Goal: Information Seeking & Learning: Learn about a topic

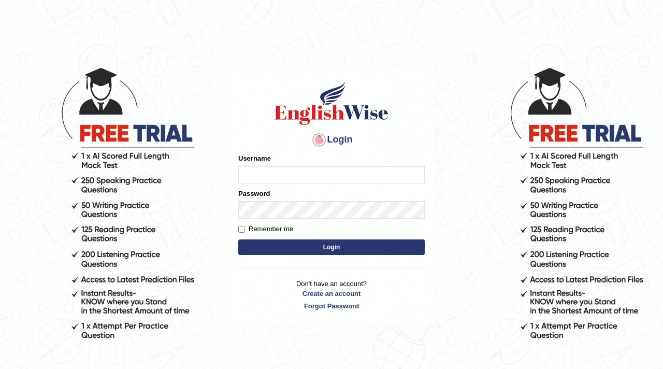
type input "naylav"
click at [266, 230] on label "Remember me" at bounding box center [265, 229] width 55 height 10
click at [245, 230] on input "Remember me" at bounding box center [241, 229] width 7 height 7
checkbox input "true"
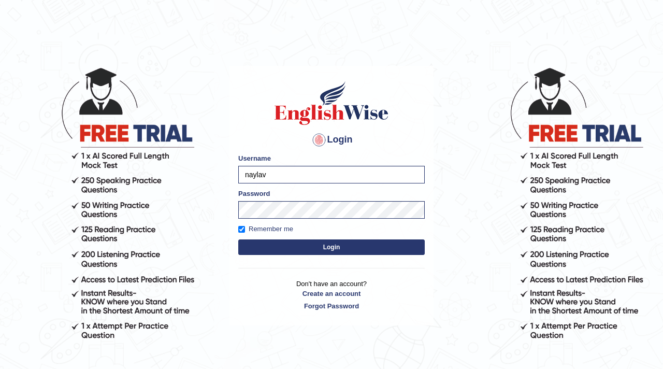
click at [294, 247] on button "Login" at bounding box center [331, 247] width 187 height 16
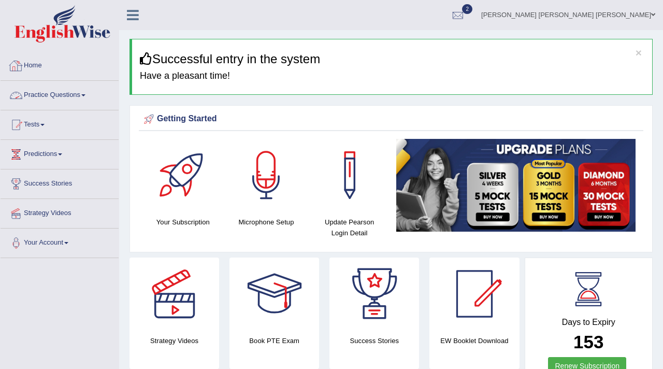
click at [40, 95] on link "Practice Questions" at bounding box center [60, 94] width 118 height 26
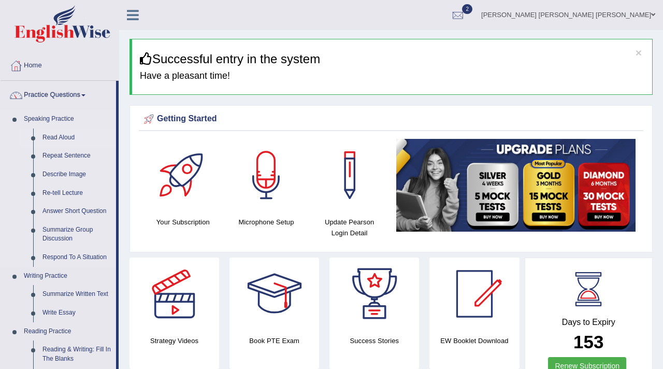
click at [68, 139] on link "Read Aloud" at bounding box center [77, 138] width 78 height 19
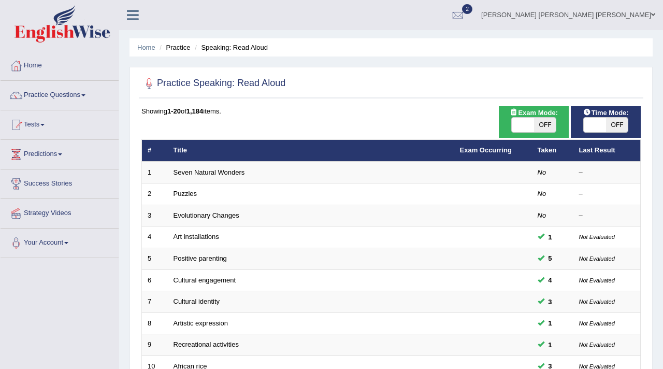
click at [429, 69] on div "Practice Speaking: Read Aloud Time Mode: ON OFF Exam Mode: ON OFF Showing 1-20 …" at bounding box center [392, 360] width 524 height 586
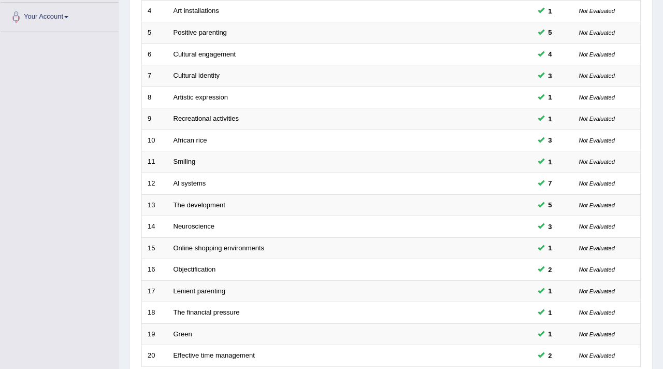
scroll to position [317, 0]
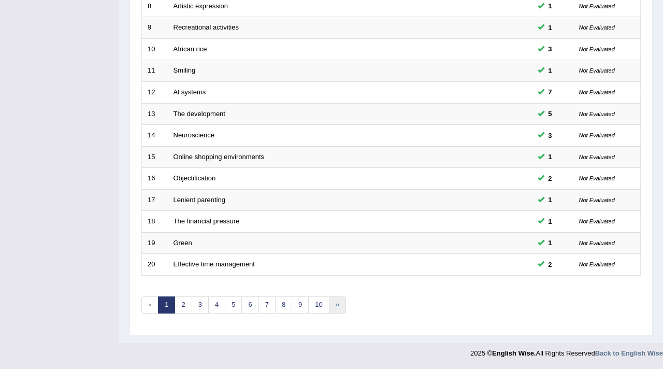
click at [338, 311] on link "»" at bounding box center [337, 304] width 17 height 17
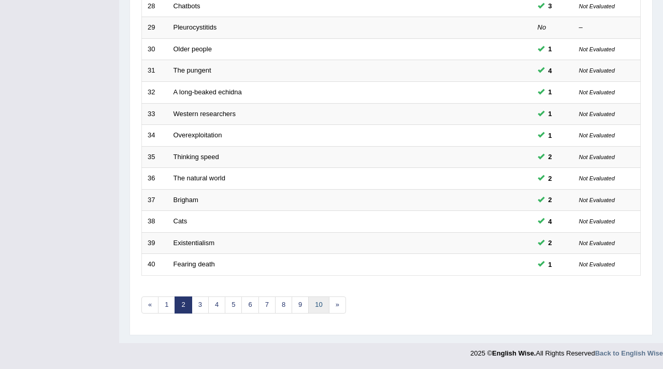
click at [316, 307] on link "10" at bounding box center [318, 304] width 21 height 17
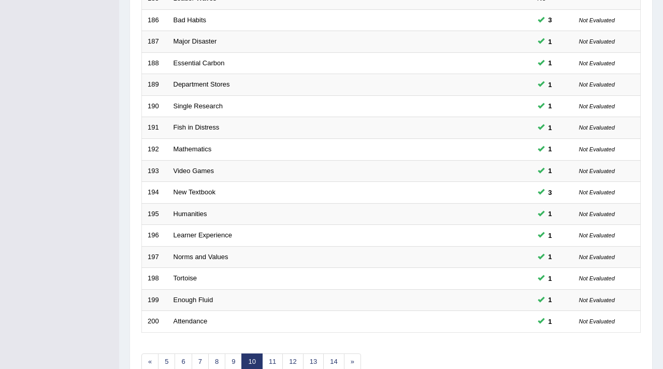
scroll to position [317, 0]
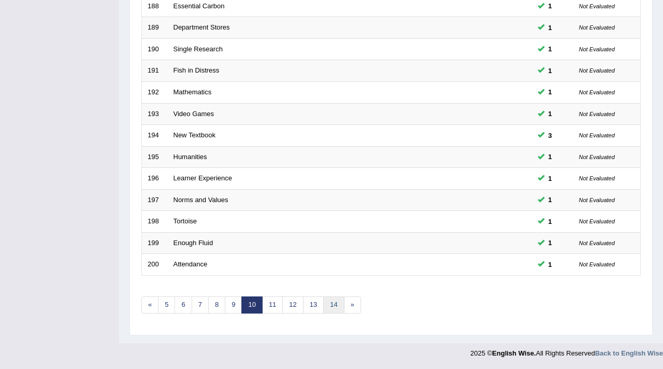
click at [330, 309] on link "14" at bounding box center [333, 304] width 21 height 17
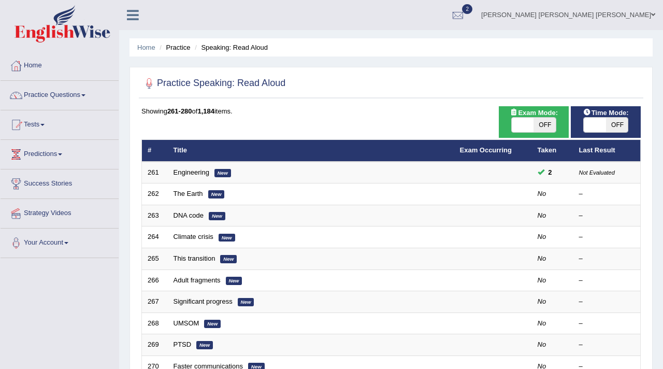
scroll to position [56, 0]
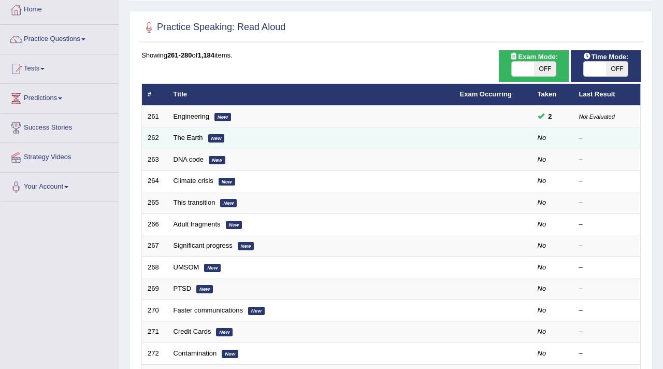
click at [243, 139] on td "The Earth New" at bounding box center [311, 139] width 287 height 22
click at [205, 136] on td "The Earth New" at bounding box center [311, 139] width 287 height 22
click at [196, 139] on link "The Earth" at bounding box center [189, 138] width 30 height 8
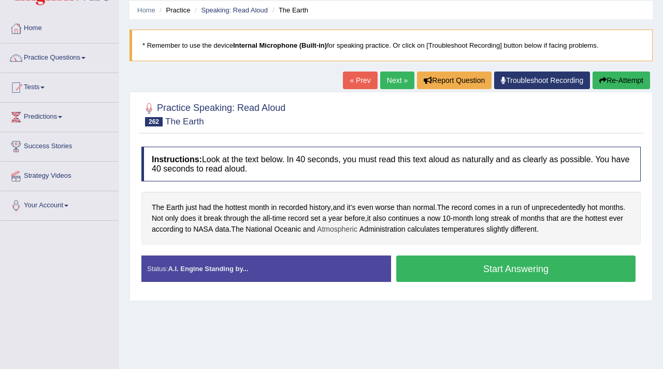
scroll to position [37, 0]
